Goal: Task Accomplishment & Management: Manage account settings

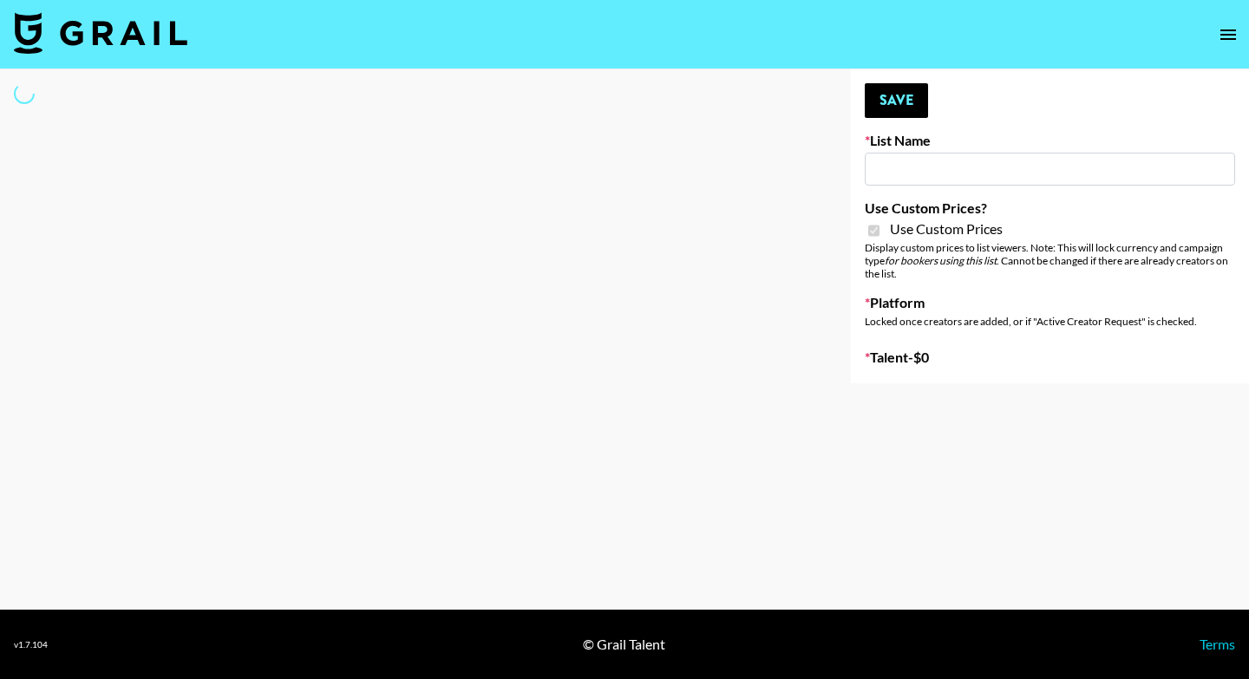
select select "Brand"
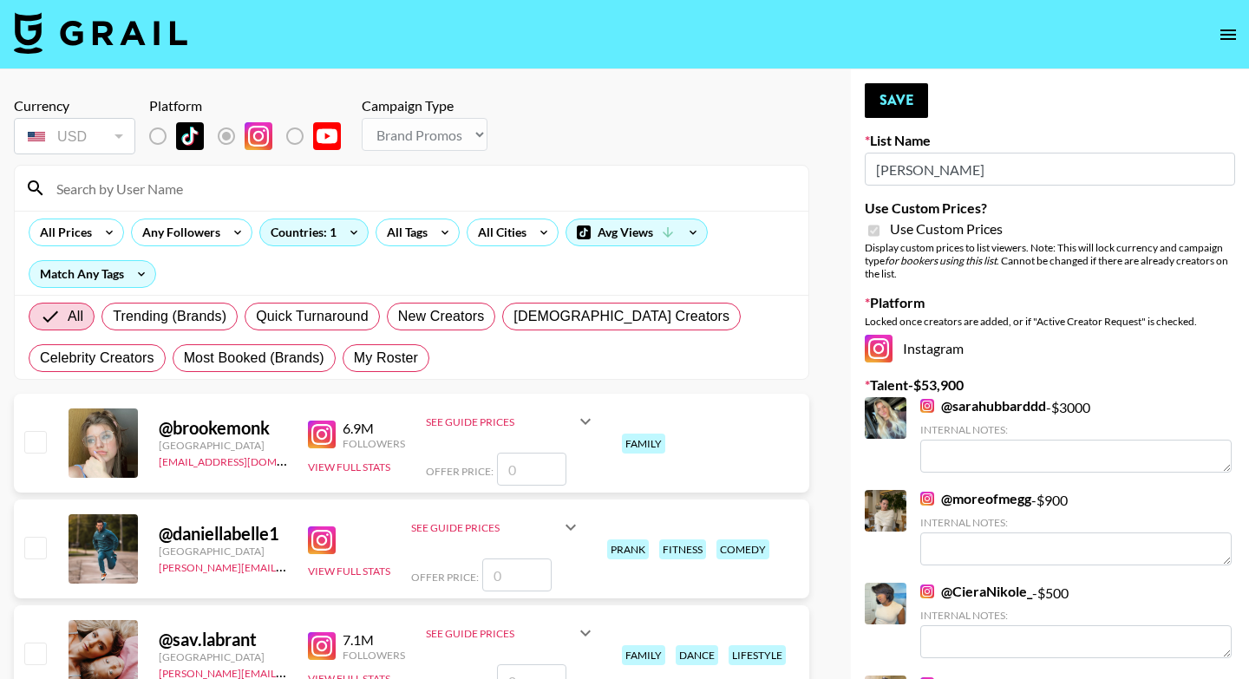
type input "Lisa Eldrige"
checkbox input "true"
click at [300, 188] on input at bounding box center [422, 188] width 752 height 28
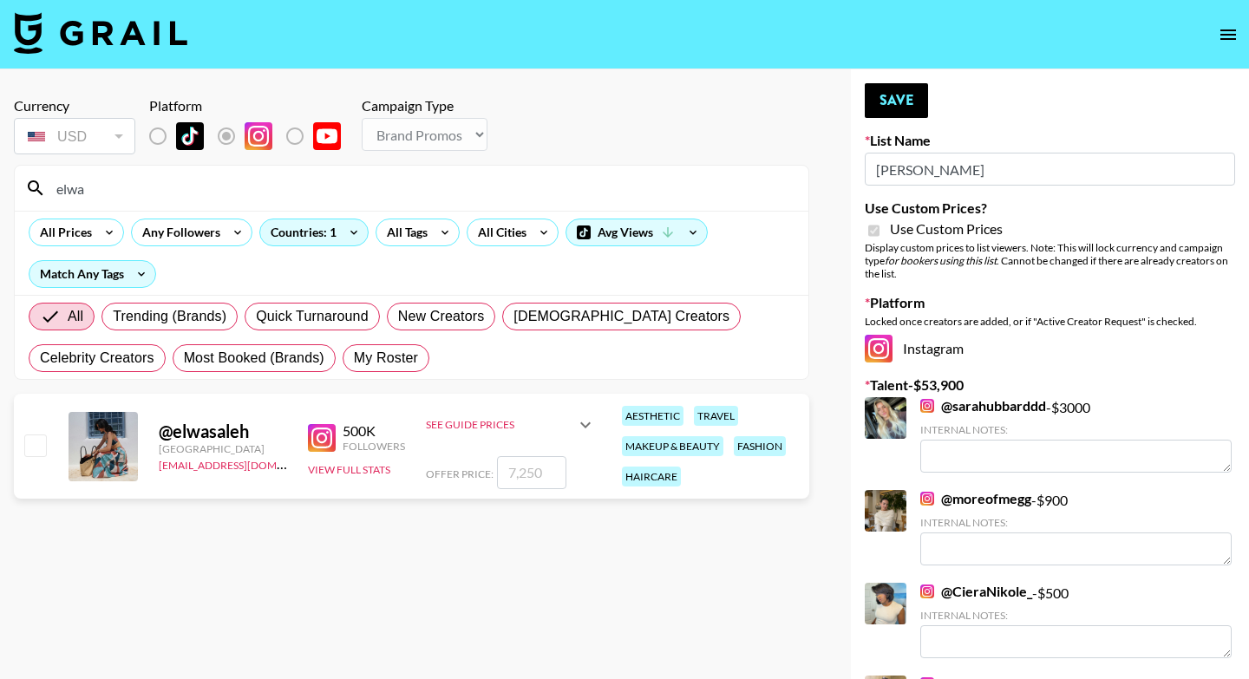
type input "elwa"
click at [30, 447] on input "checkbox" at bounding box center [34, 444] width 21 height 21
checkbox input "true"
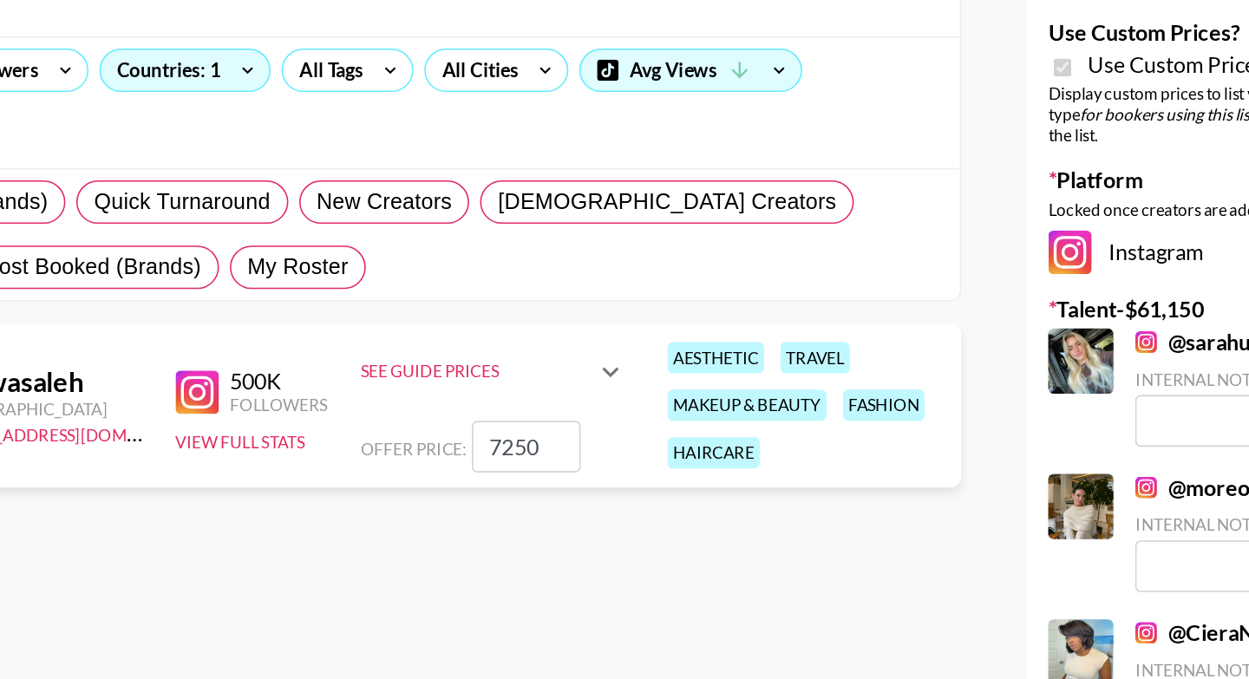
click at [518, 474] on input "7250" at bounding box center [531, 472] width 69 height 33
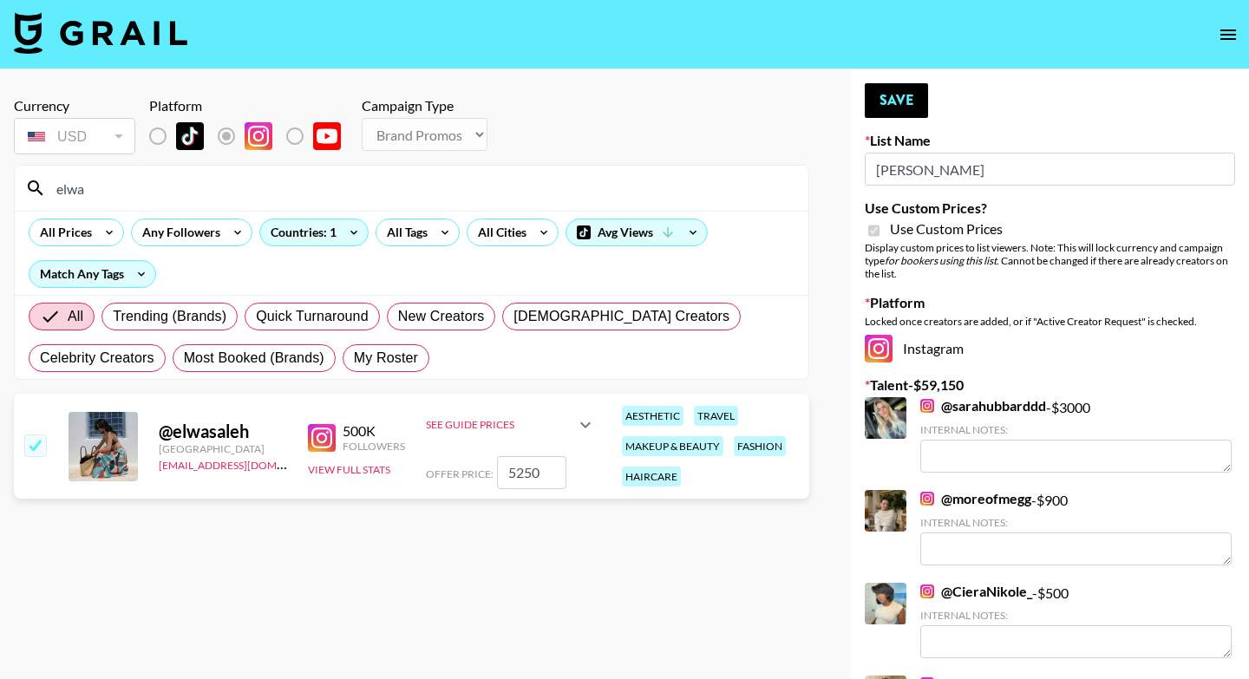
click at [532, 472] on input "5250" at bounding box center [531, 472] width 69 height 33
type input "5000"
click at [899, 101] on button "Save" at bounding box center [896, 100] width 63 height 35
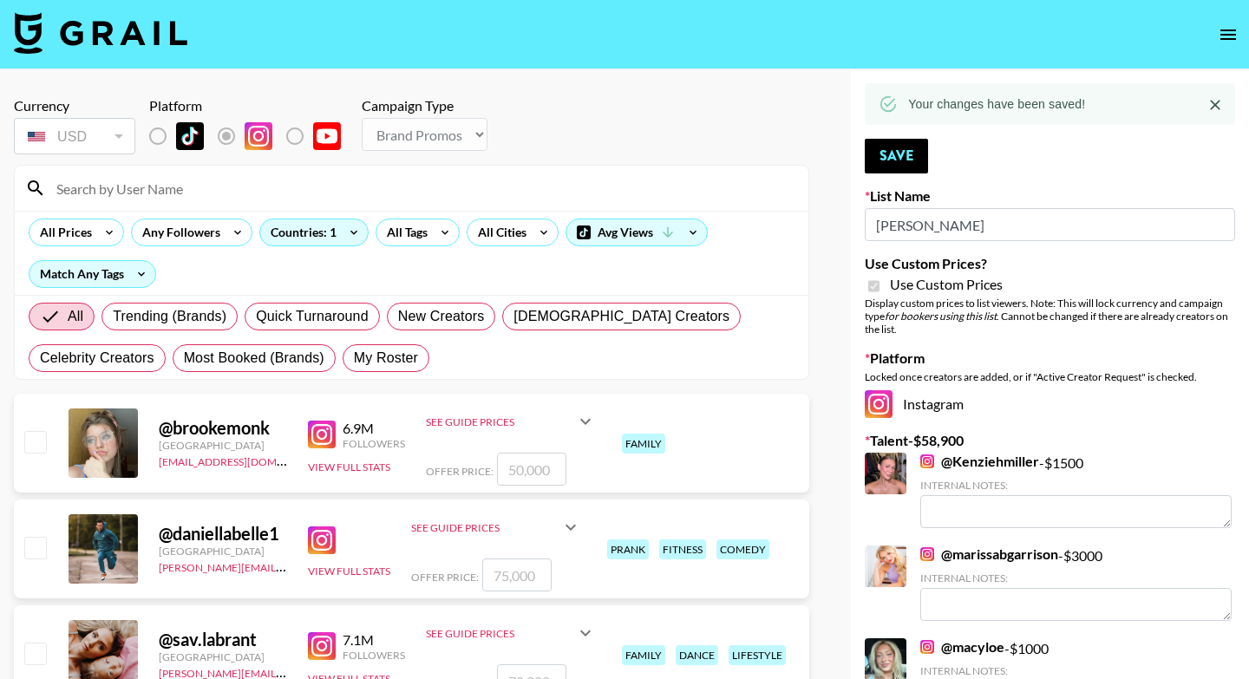
click at [353, 190] on input at bounding box center [422, 188] width 752 height 28
type input "elwa"
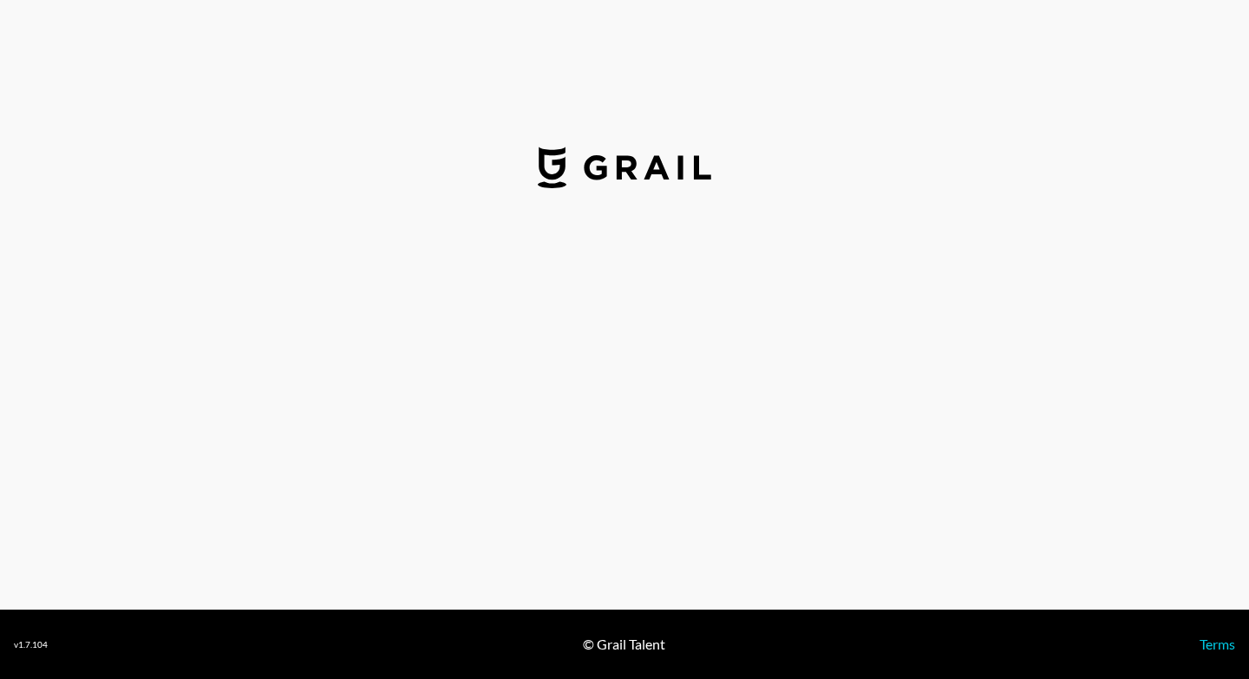
select select "USD"
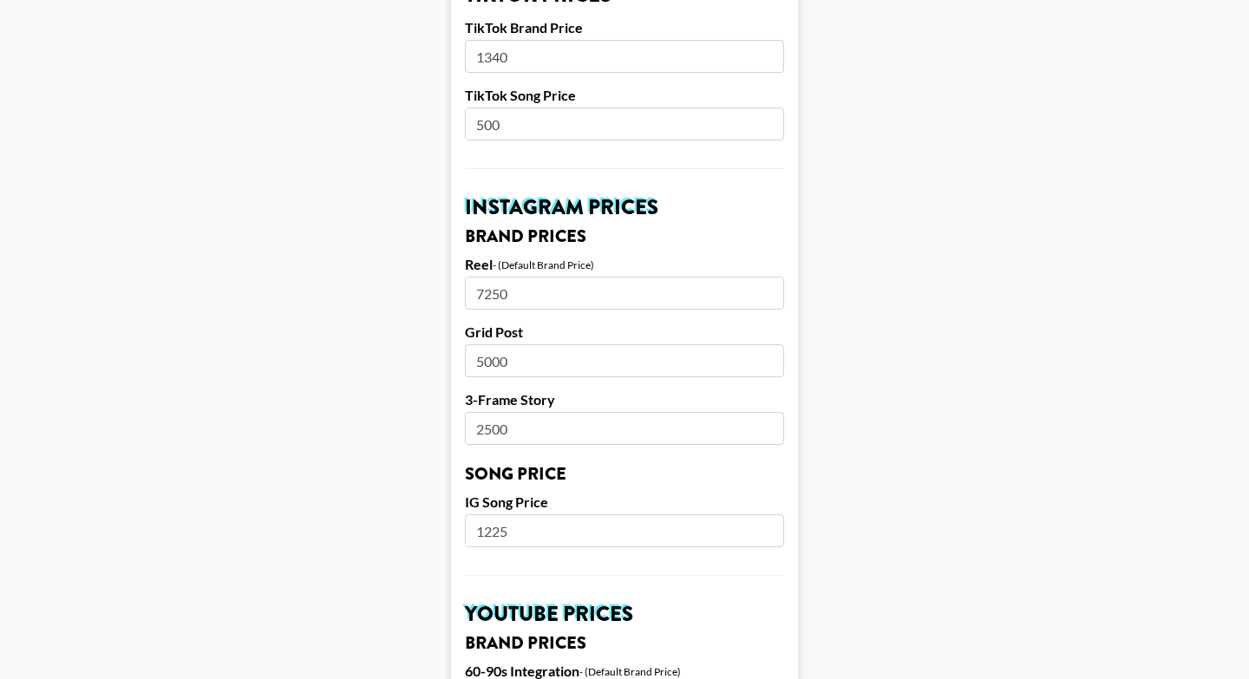
scroll to position [661, 0]
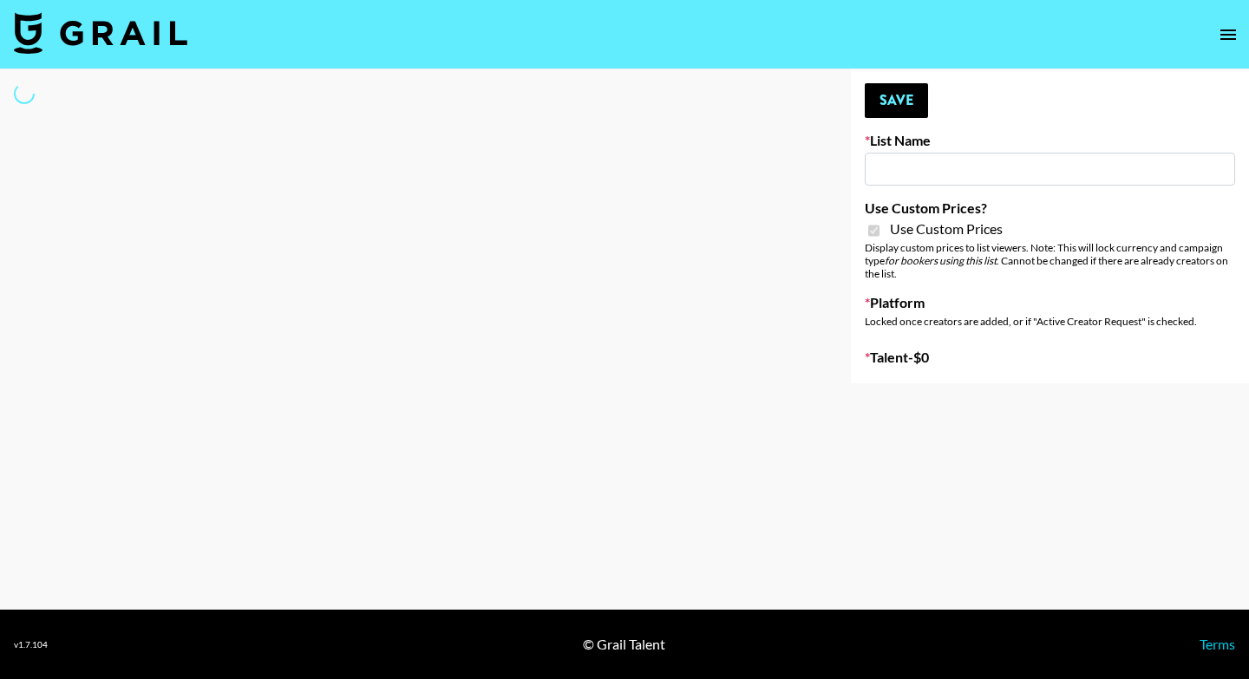
type input "[PERSON_NAME]"
checkbox input "true"
select select "Brand"
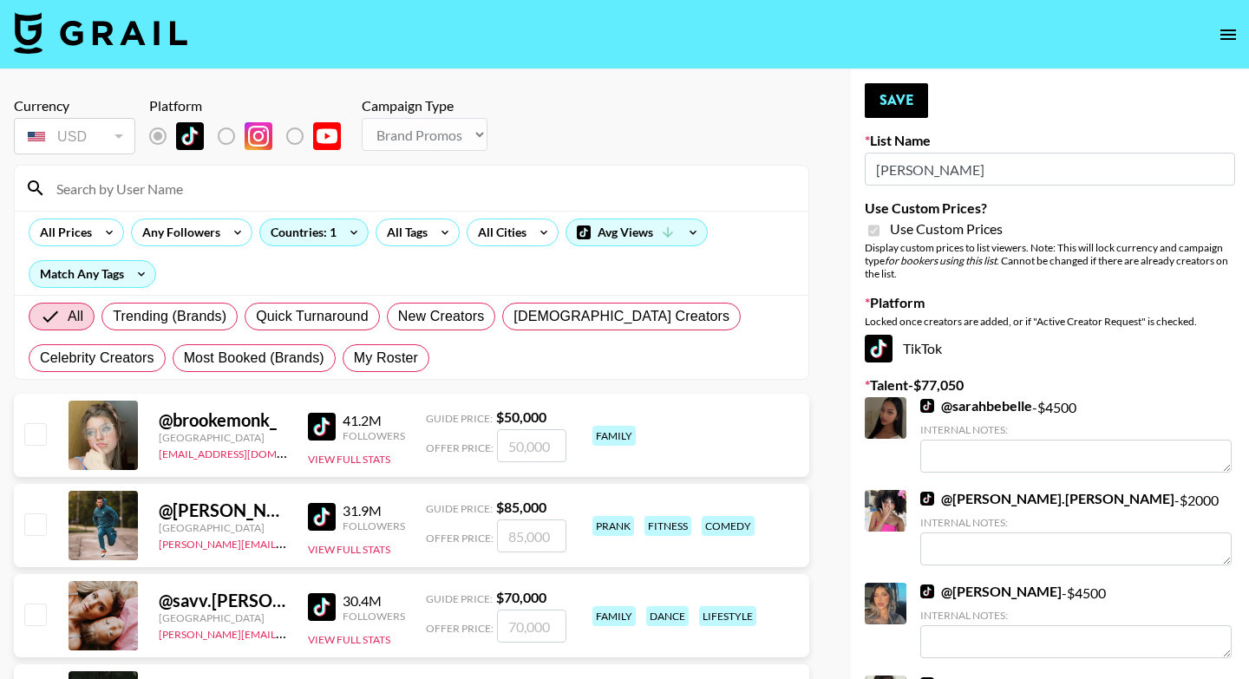
click at [243, 198] on input at bounding box center [422, 188] width 752 height 28
type input "elwa"
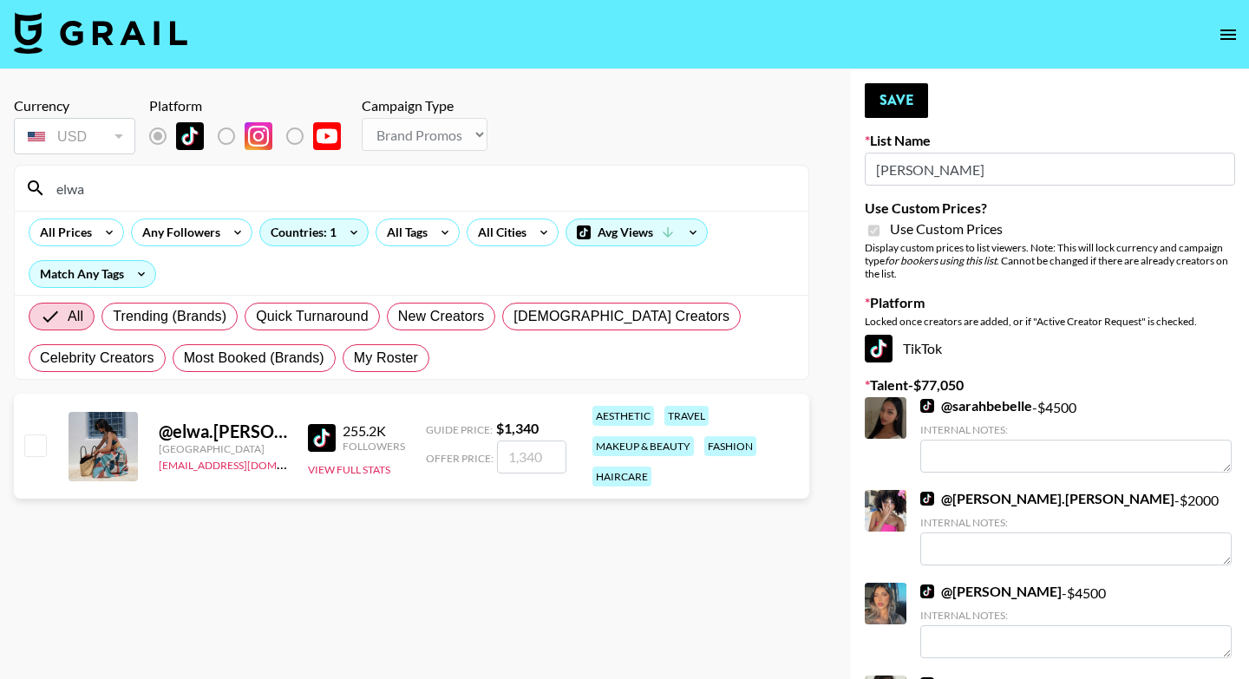
click at [27, 443] on input "checkbox" at bounding box center [34, 444] width 21 height 21
checkbox input "true"
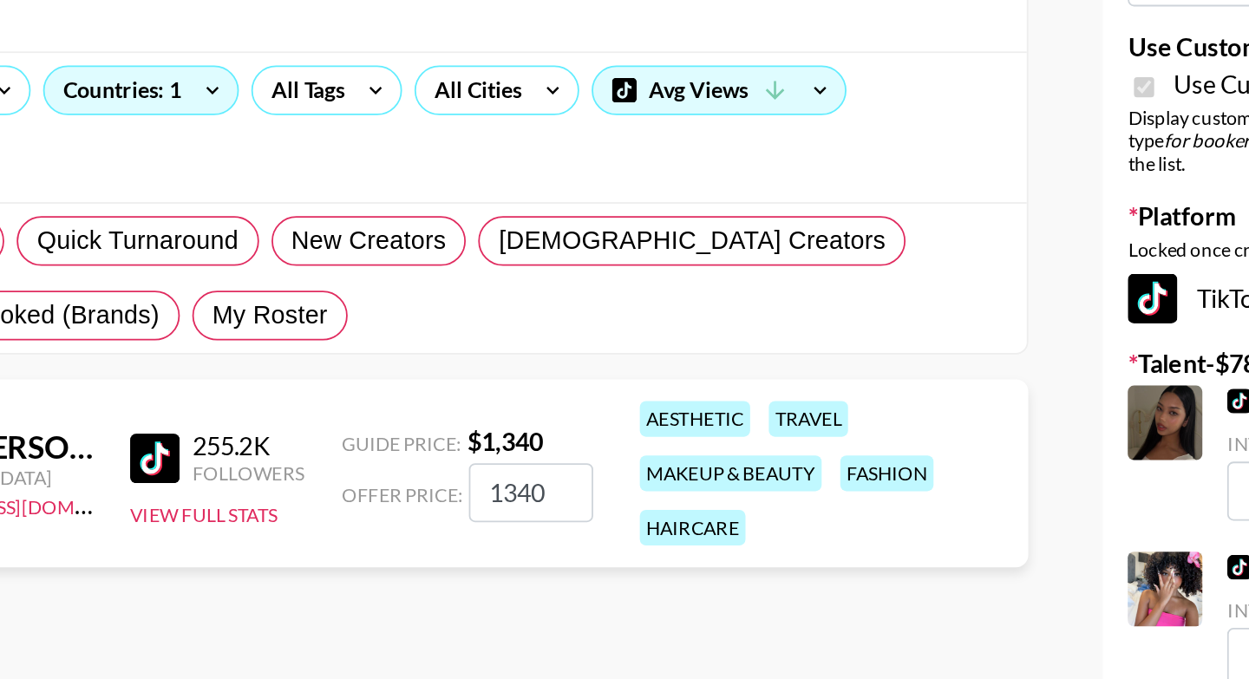
drag, startPoint x: 539, startPoint y: 450, endPoint x: 504, endPoint y: 443, distance: 35.4
click at [504, 443] on input "1340" at bounding box center [531, 457] width 69 height 33
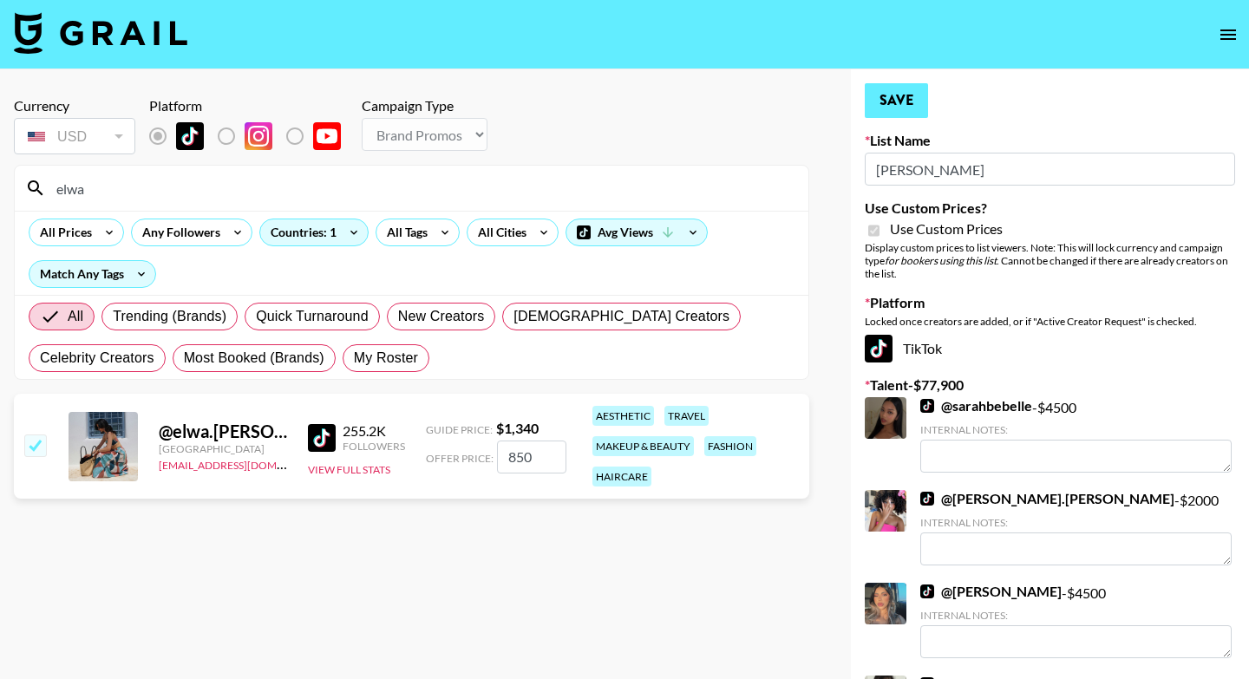
type input "850"
click at [892, 101] on button "Save" at bounding box center [896, 100] width 63 height 35
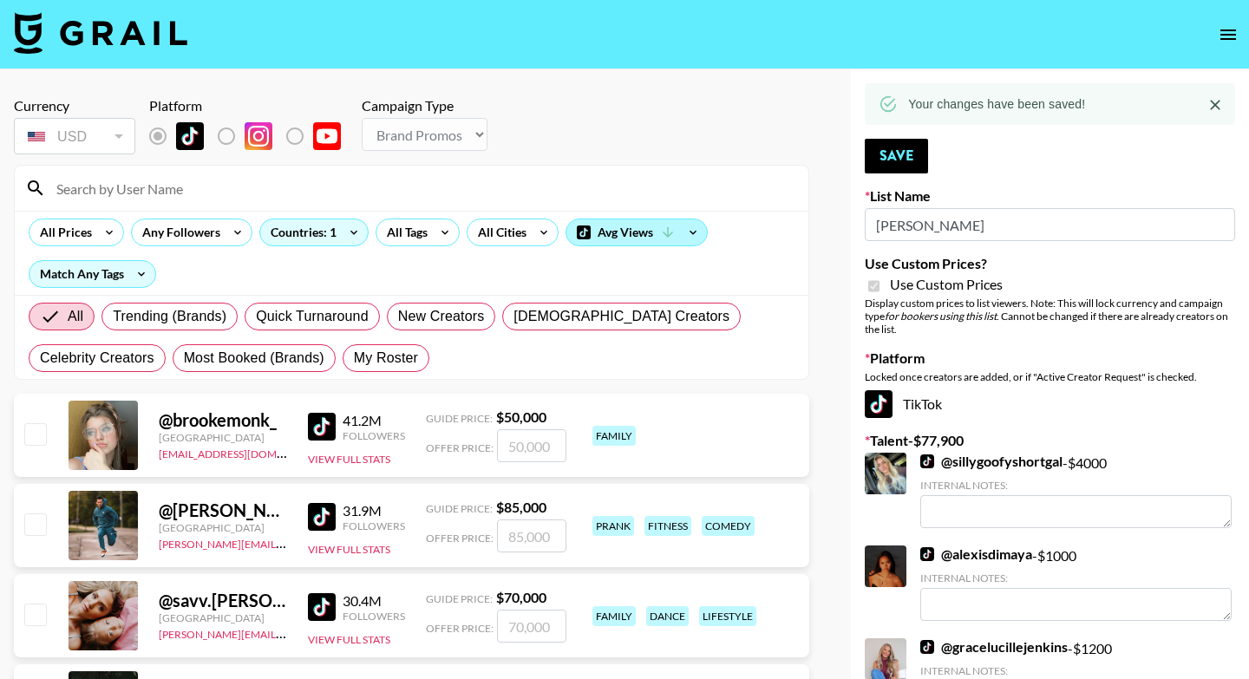
click at [647, 234] on div "Avg Views" at bounding box center [636, 232] width 140 height 26
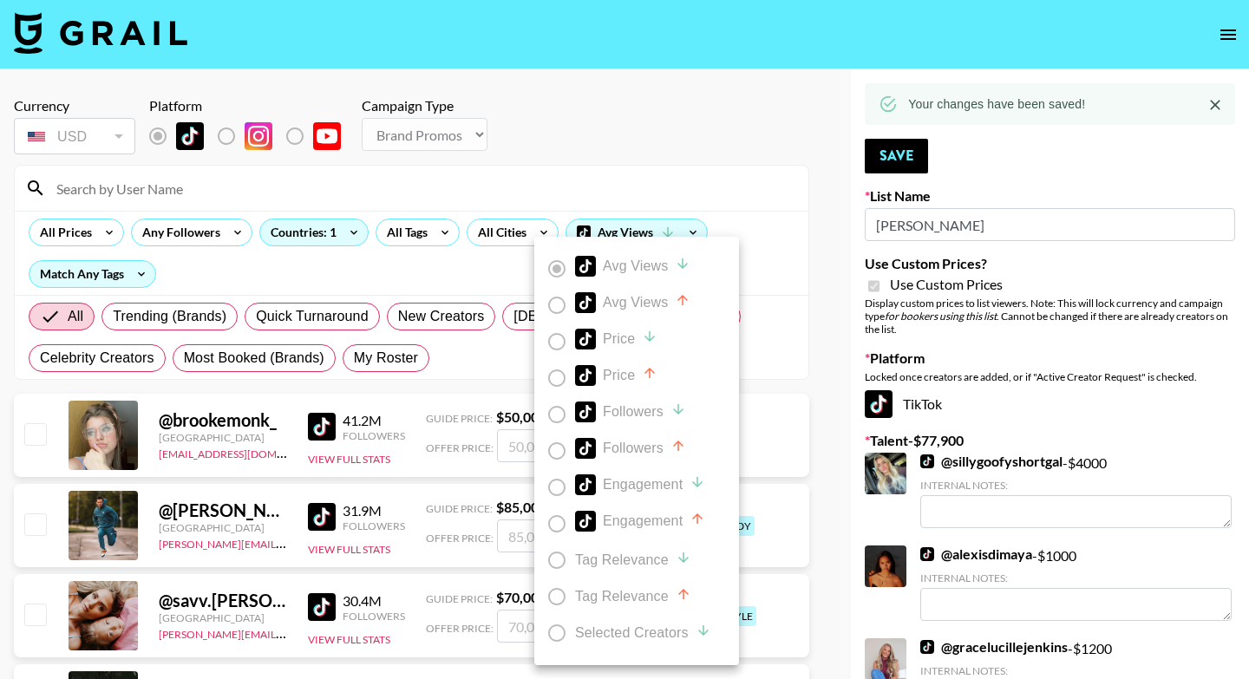
click at [701, 153] on div at bounding box center [624, 339] width 1249 height 679
